Goal: Information Seeking & Learning: Learn about a topic

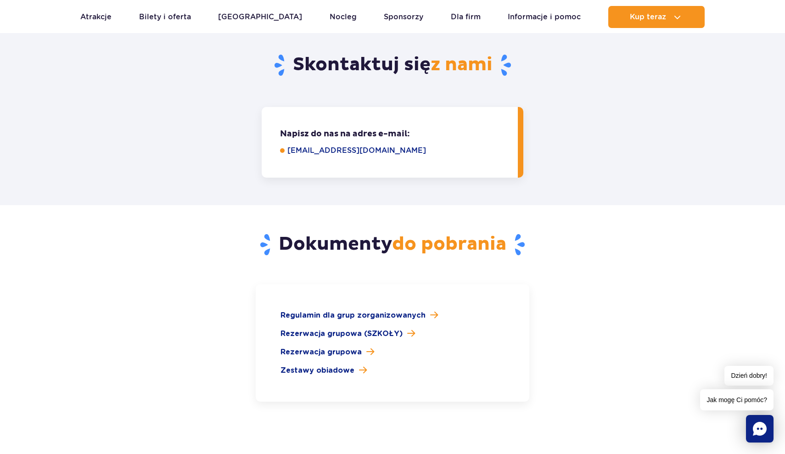
scroll to position [1192, 0]
click at [344, 329] on span "Rezerwacja grupowa (SZKOŁY)" at bounding box center [342, 334] width 122 height 11
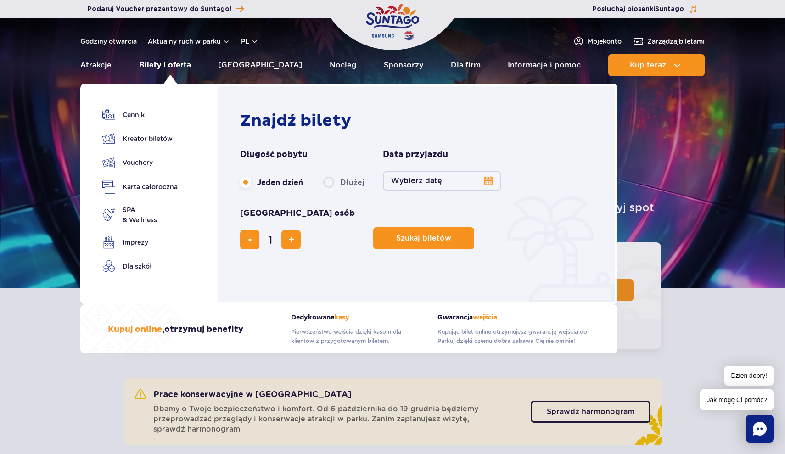
click at [170, 64] on link "Bilety i oferta" at bounding box center [165, 65] width 52 height 22
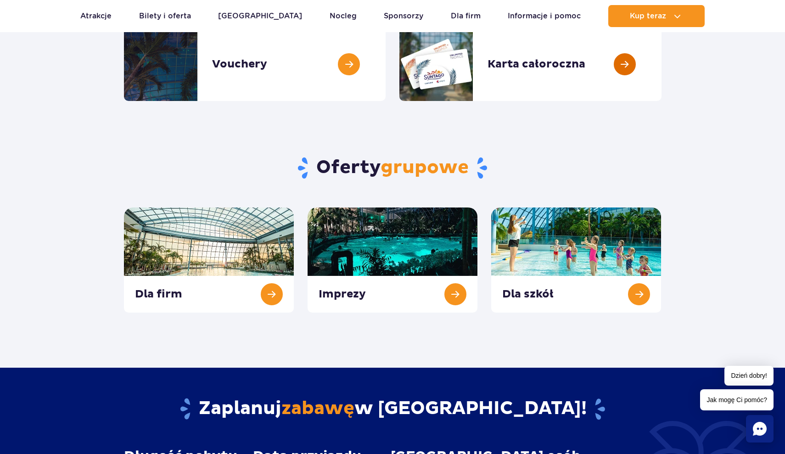
scroll to position [242, 0]
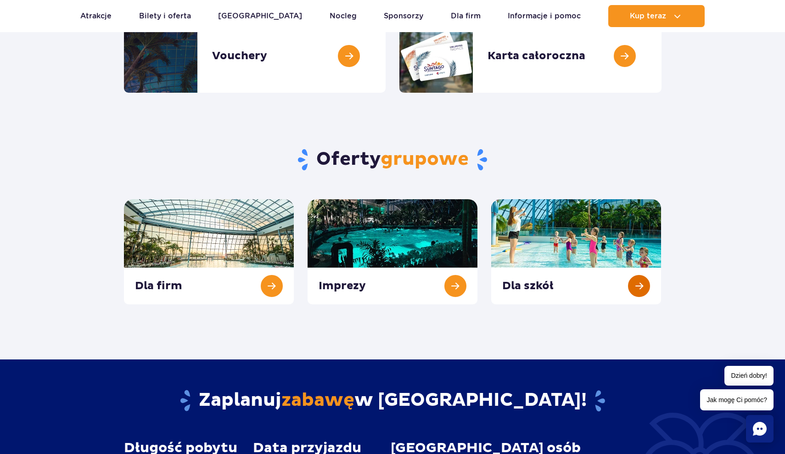
click at [561, 291] on link at bounding box center [576, 251] width 170 height 105
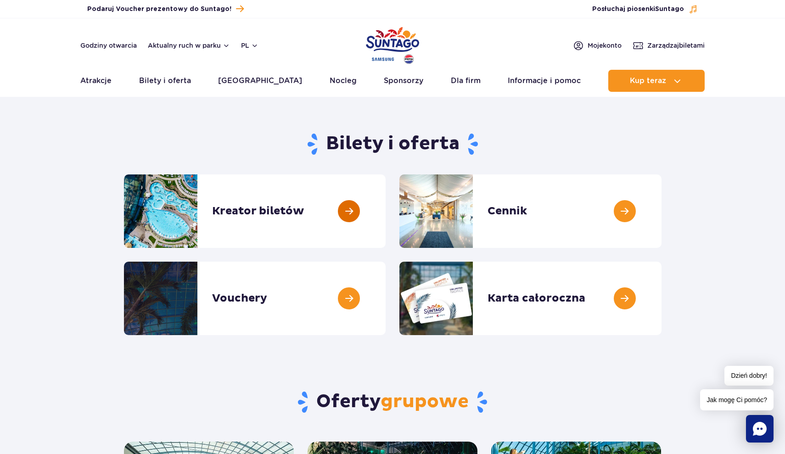
scroll to position [0, 0]
click at [662, 214] on link at bounding box center [662, 210] width 0 height 73
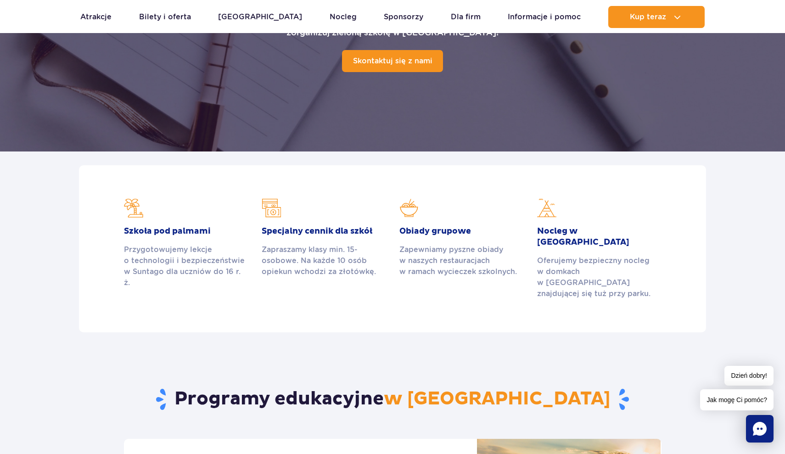
scroll to position [159, 0]
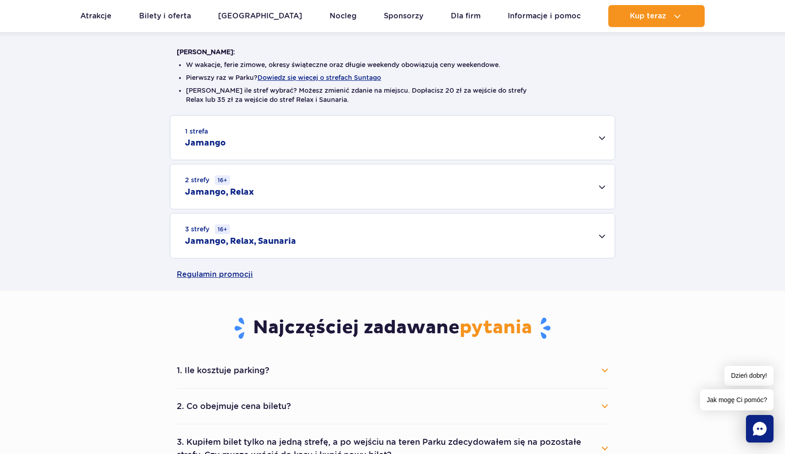
scroll to position [221, 0]
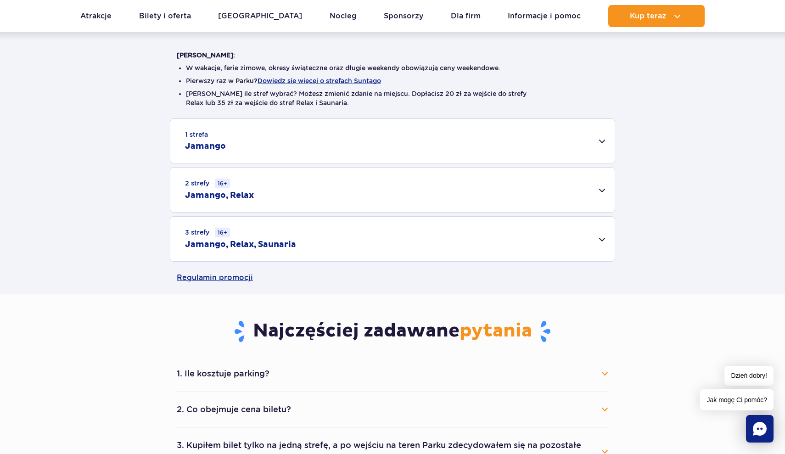
click at [600, 237] on div "3 strefy 16+ Jamango, Relax, Saunaria" at bounding box center [392, 239] width 444 height 45
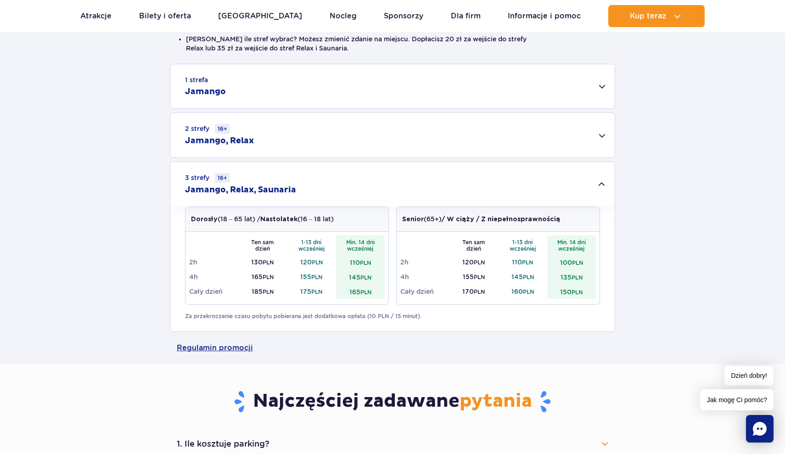
scroll to position [276, 0]
click at [602, 184] on div "3 strefy 16+ Jamango, Relax, Saunaria" at bounding box center [392, 184] width 444 height 45
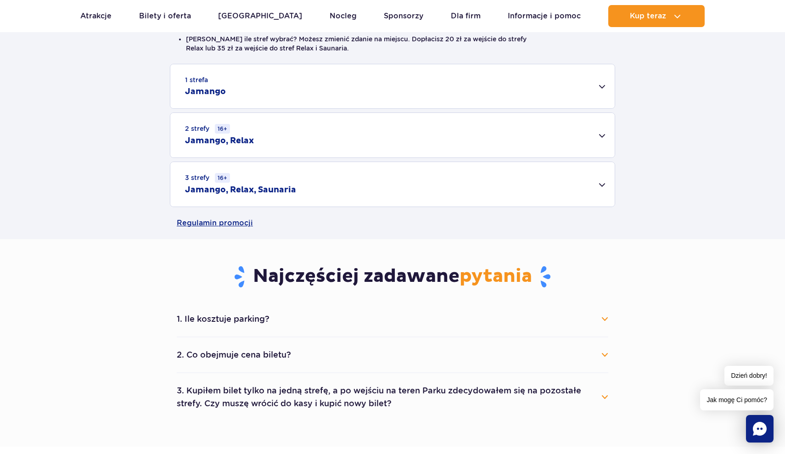
click at [603, 138] on div "2 strefy 16+ Jamango, Relax" at bounding box center [392, 135] width 444 height 45
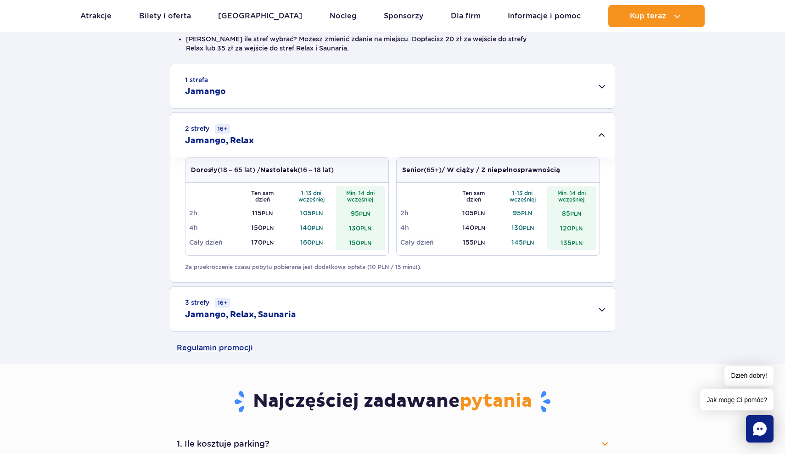
click at [603, 138] on div "2 strefy 16+ Jamango, Relax" at bounding box center [392, 135] width 444 height 45
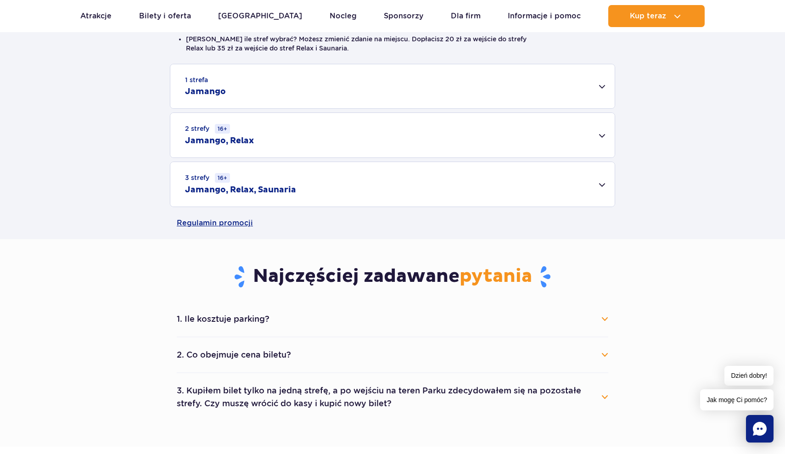
click at [599, 189] on div "3 strefy 16+ Jamango, Relax, Saunaria" at bounding box center [392, 184] width 444 height 45
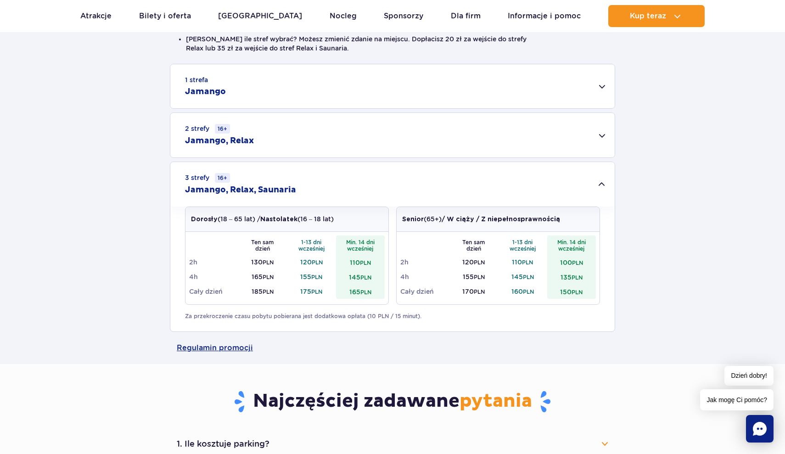
click at [601, 188] on div "3 strefy 16+ Jamango, Relax, Saunaria" at bounding box center [392, 184] width 444 height 45
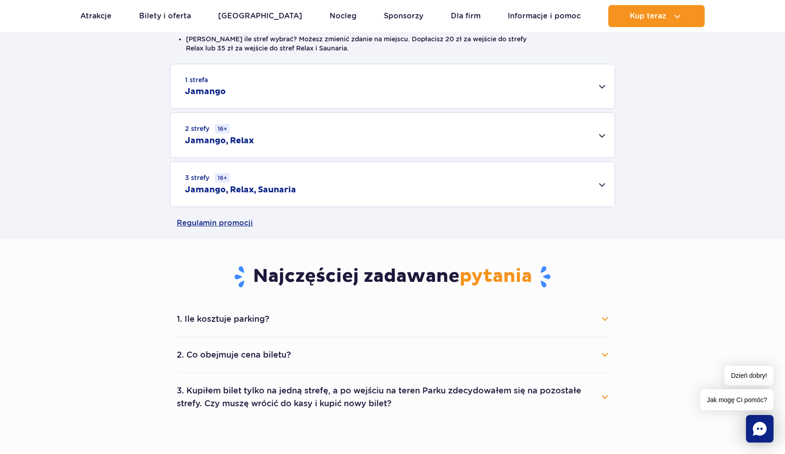
click at [603, 134] on div "2 strefy 16+ Jamango, Relax" at bounding box center [392, 135] width 444 height 45
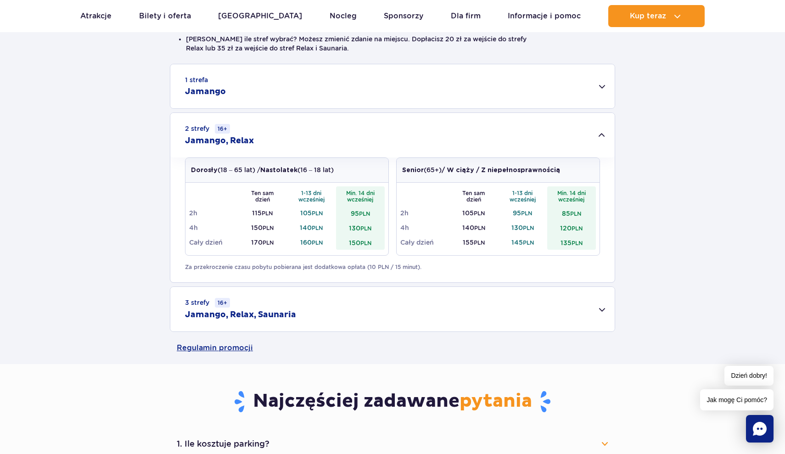
click at [603, 134] on div "2 strefy 16+ Jamango, Relax" at bounding box center [392, 135] width 444 height 45
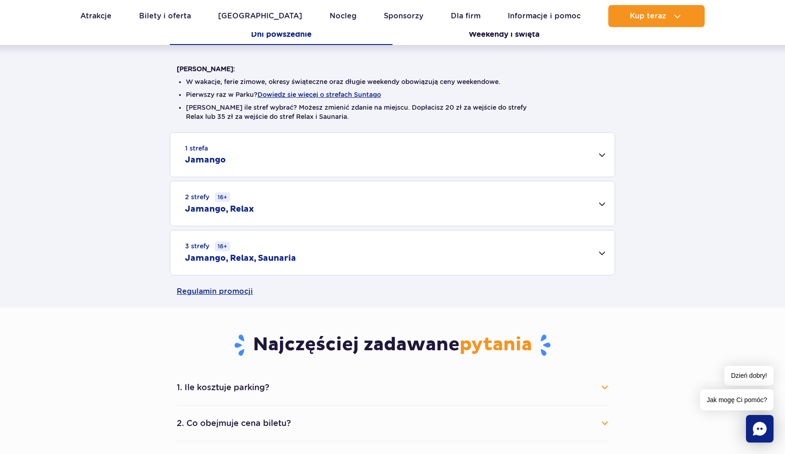
scroll to position [246, 0]
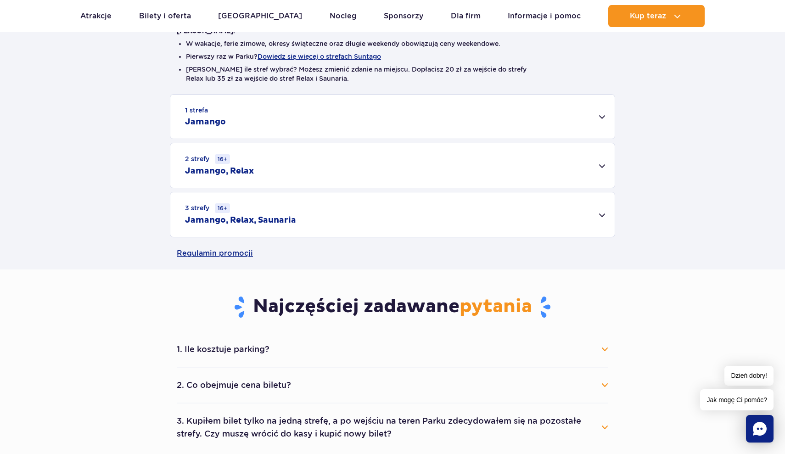
click at [600, 115] on div "1 strefa Jamango" at bounding box center [392, 117] width 444 height 44
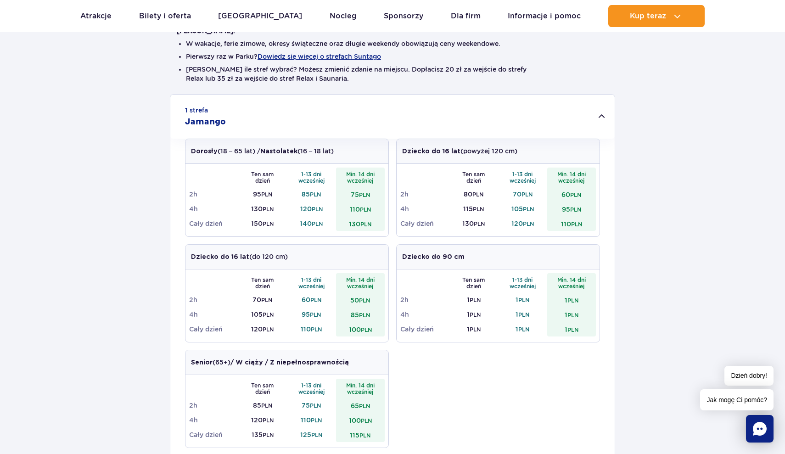
click at [600, 115] on div "1 strefa Jamango" at bounding box center [392, 117] width 444 height 44
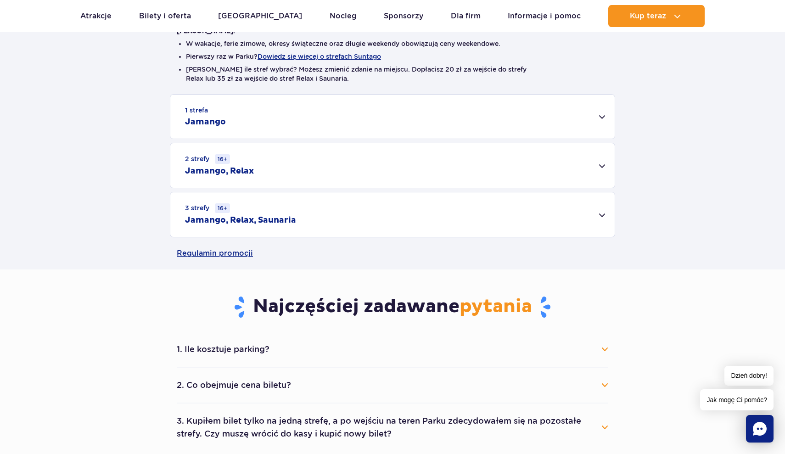
click at [603, 167] on div "2 strefy 16+ Jamango, Relax" at bounding box center [392, 165] width 444 height 45
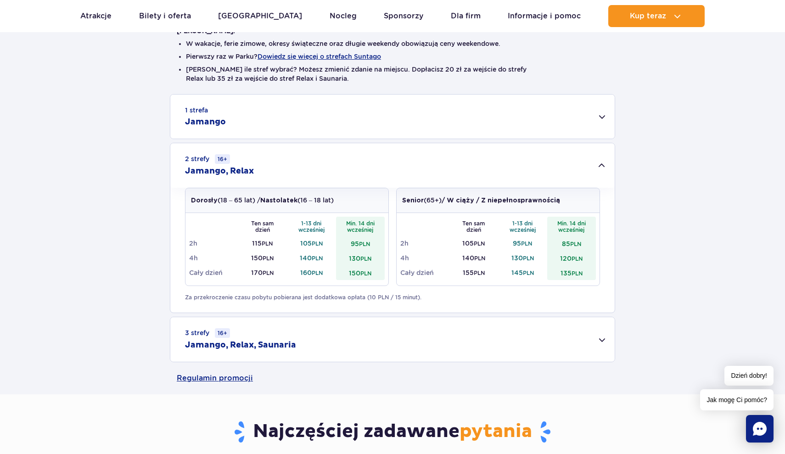
click at [603, 167] on div "2 strefy 16+ Jamango, Relax" at bounding box center [392, 165] width 444 height 45
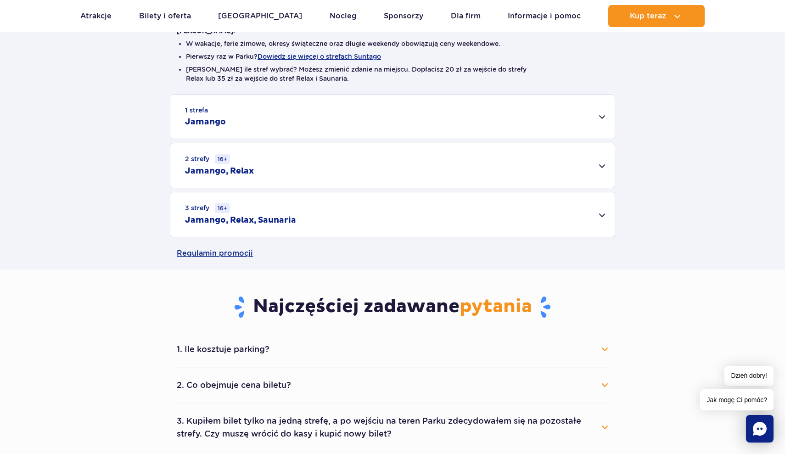
click at [602, 207] on div "3 strefy 16+ Jamango, Relax, Saunaria" at bounding box center [392, 214] width 444 height 45
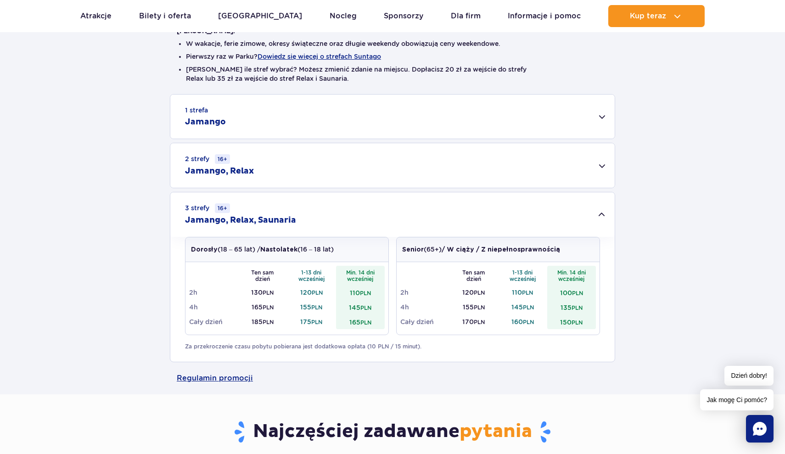
click at [604, 216] on div "3 strefy 16+ Jamango, Relax, Saunaria" at bounding box center [392, 214] width 444 height 45
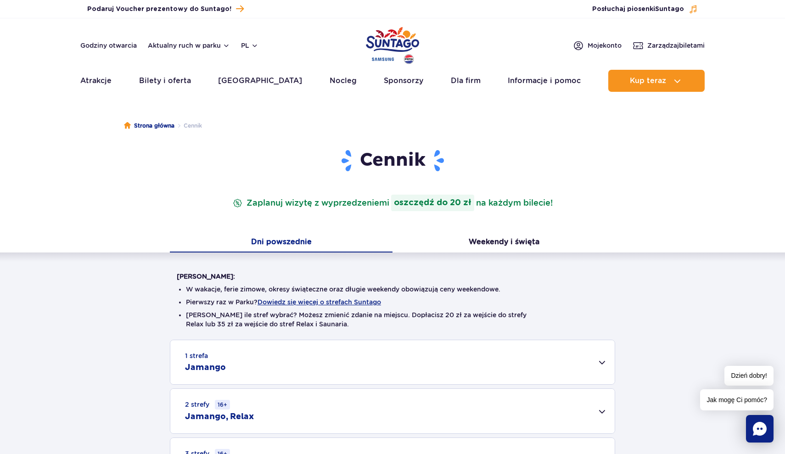
scroll to position [0, 0]
